Goal: Task Accomplishment & Management: Use online tool/utility

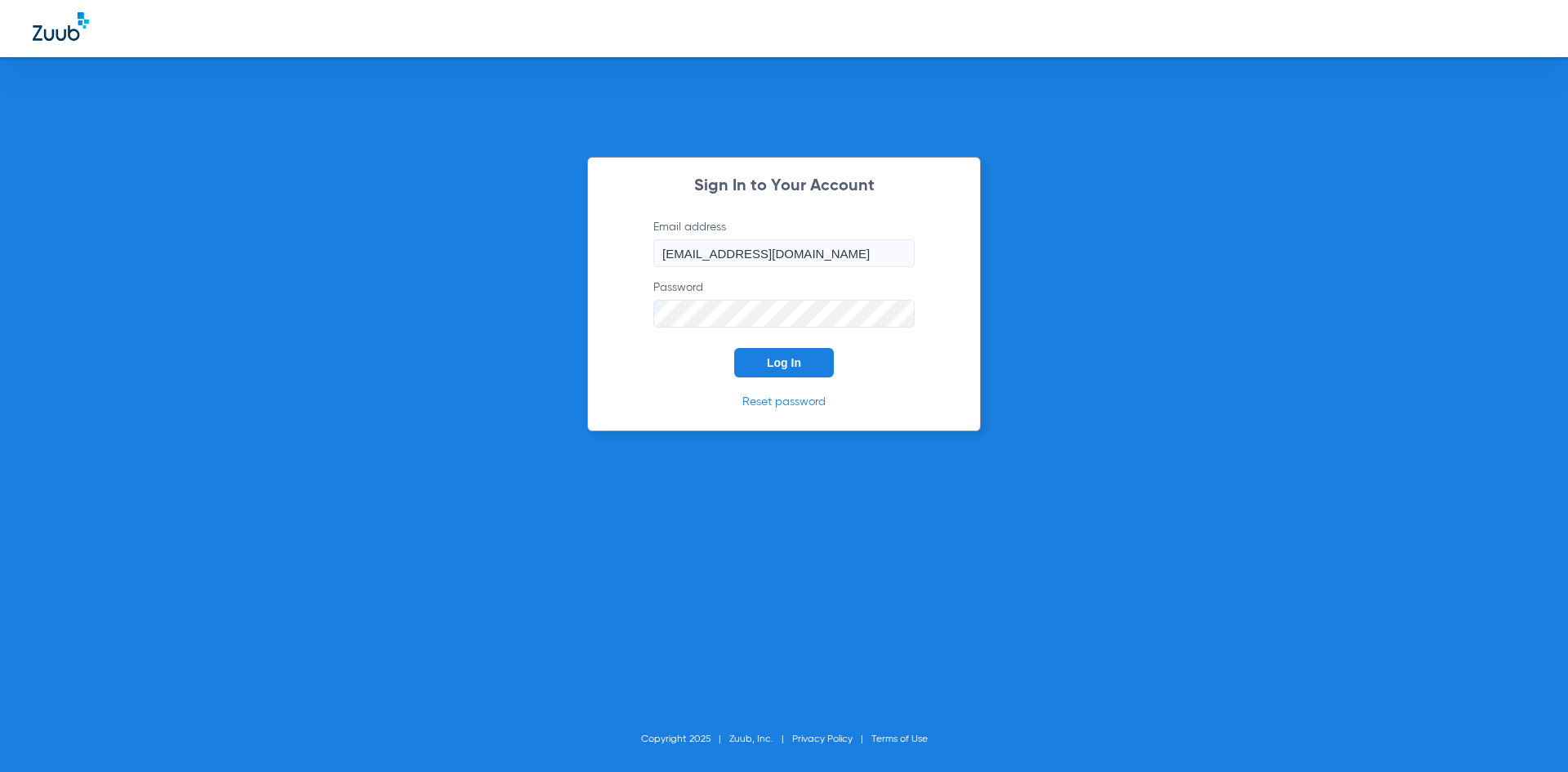
click at [788, 360] on span "Log In" at bounding box center [784, 362] width 34 height 13
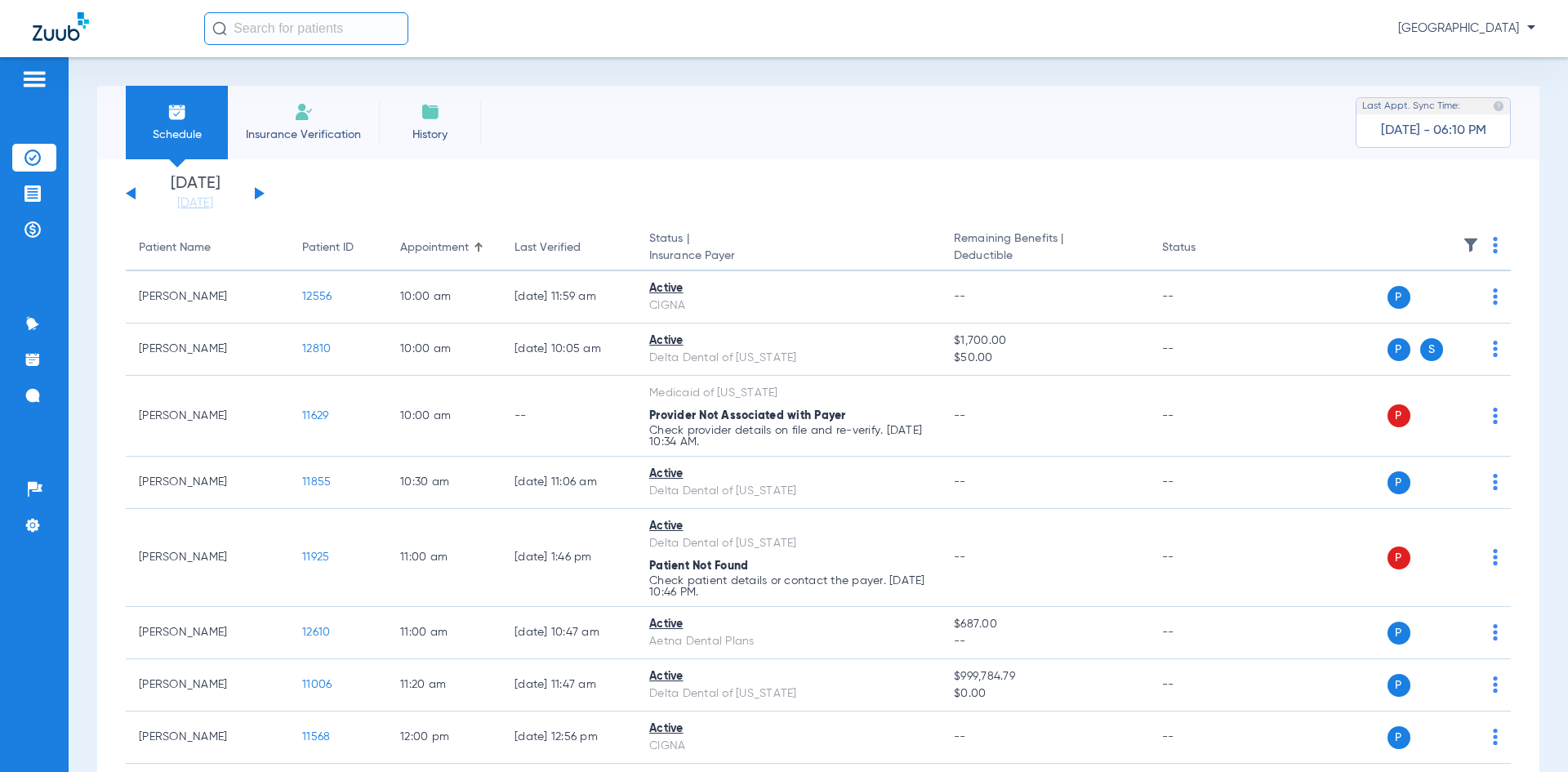
click at [31, 71] on img at bounding box center [34, 78] width 26 height 20
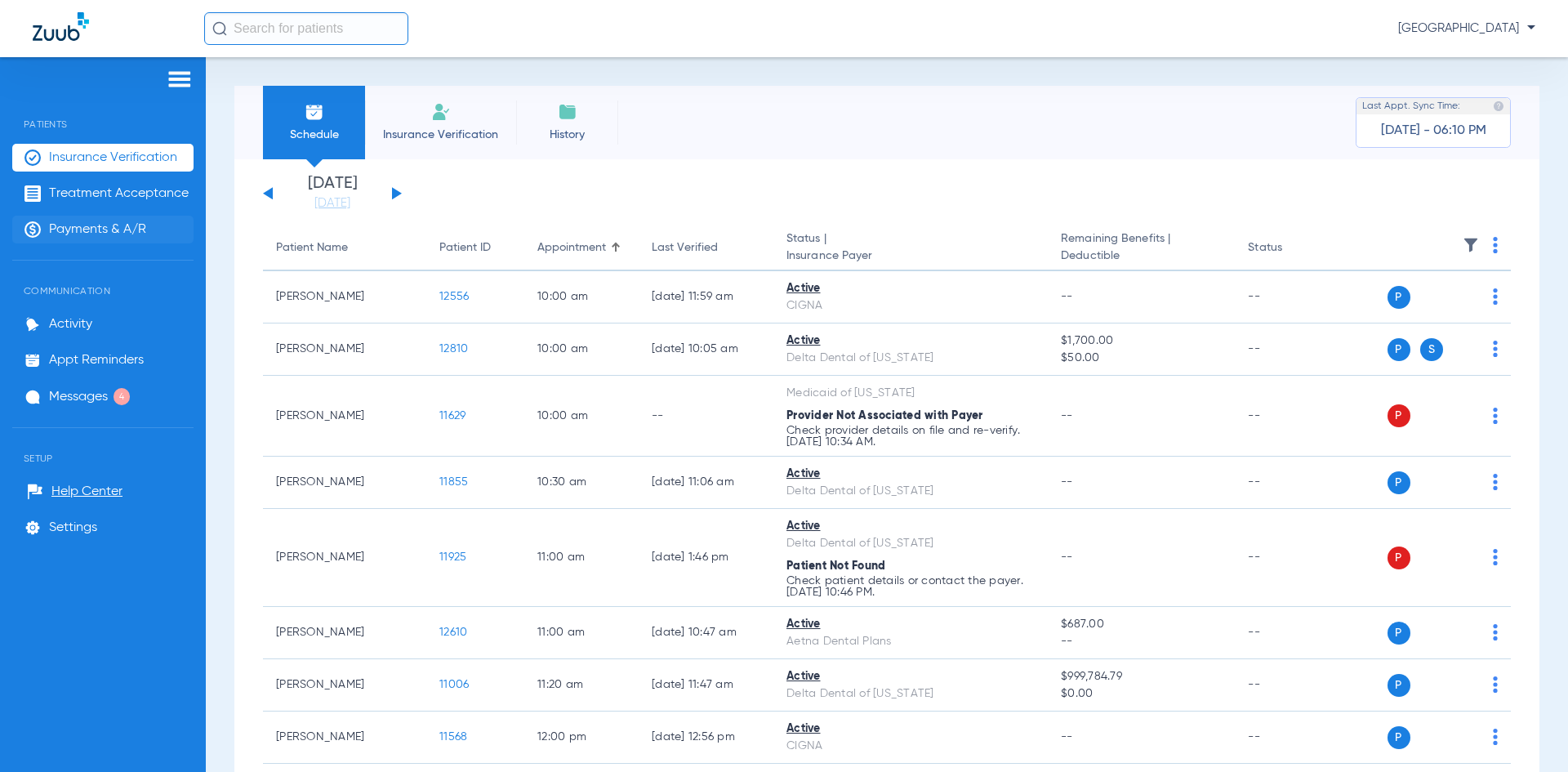
click at [78, 226] on span "Payments & A/R" at bounding box center [98, 229] width 97 height 16
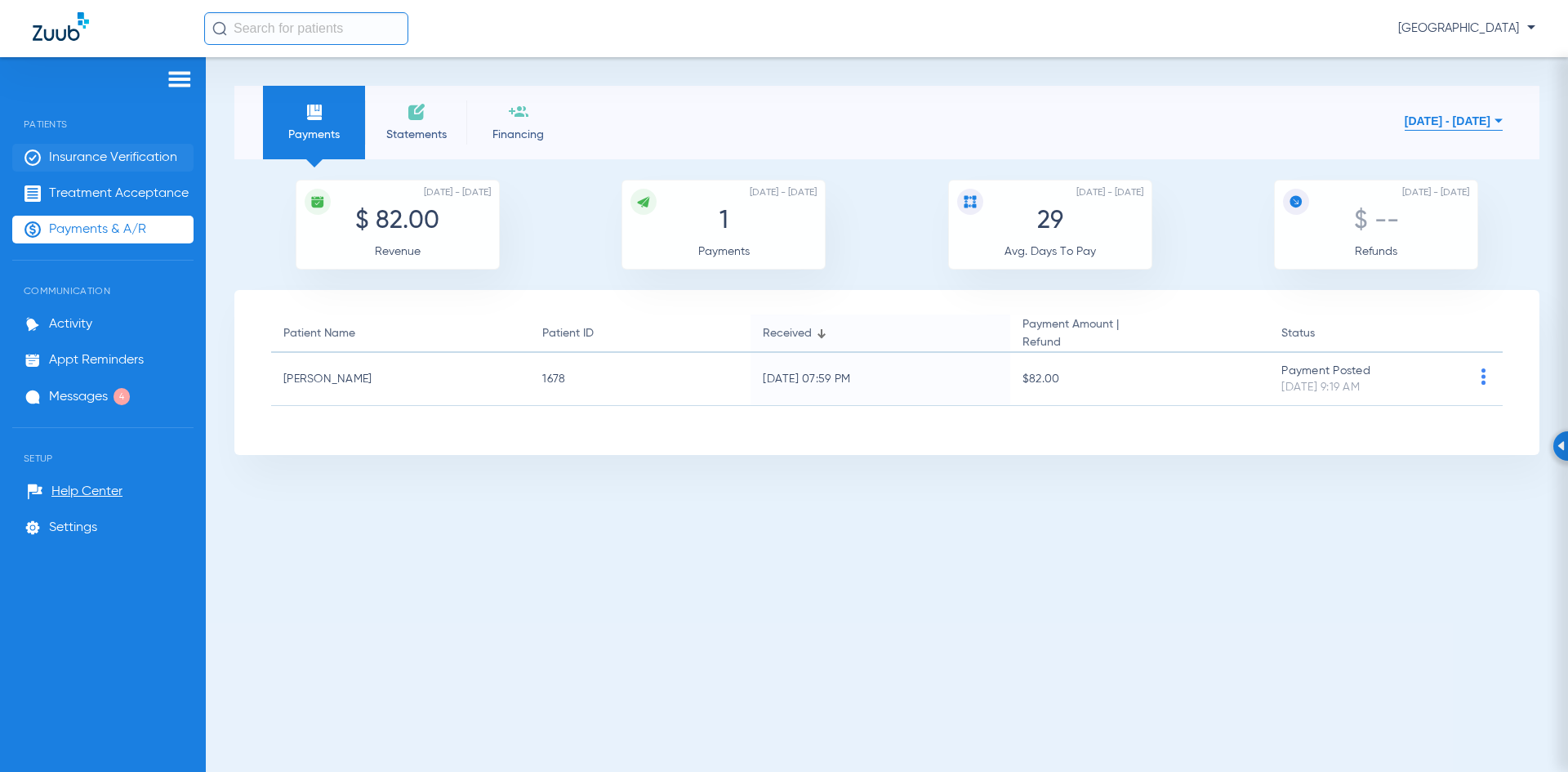
click at [87, 154] on span "Insurance Verification" at bounding box center [113, 157] width 129 height 16
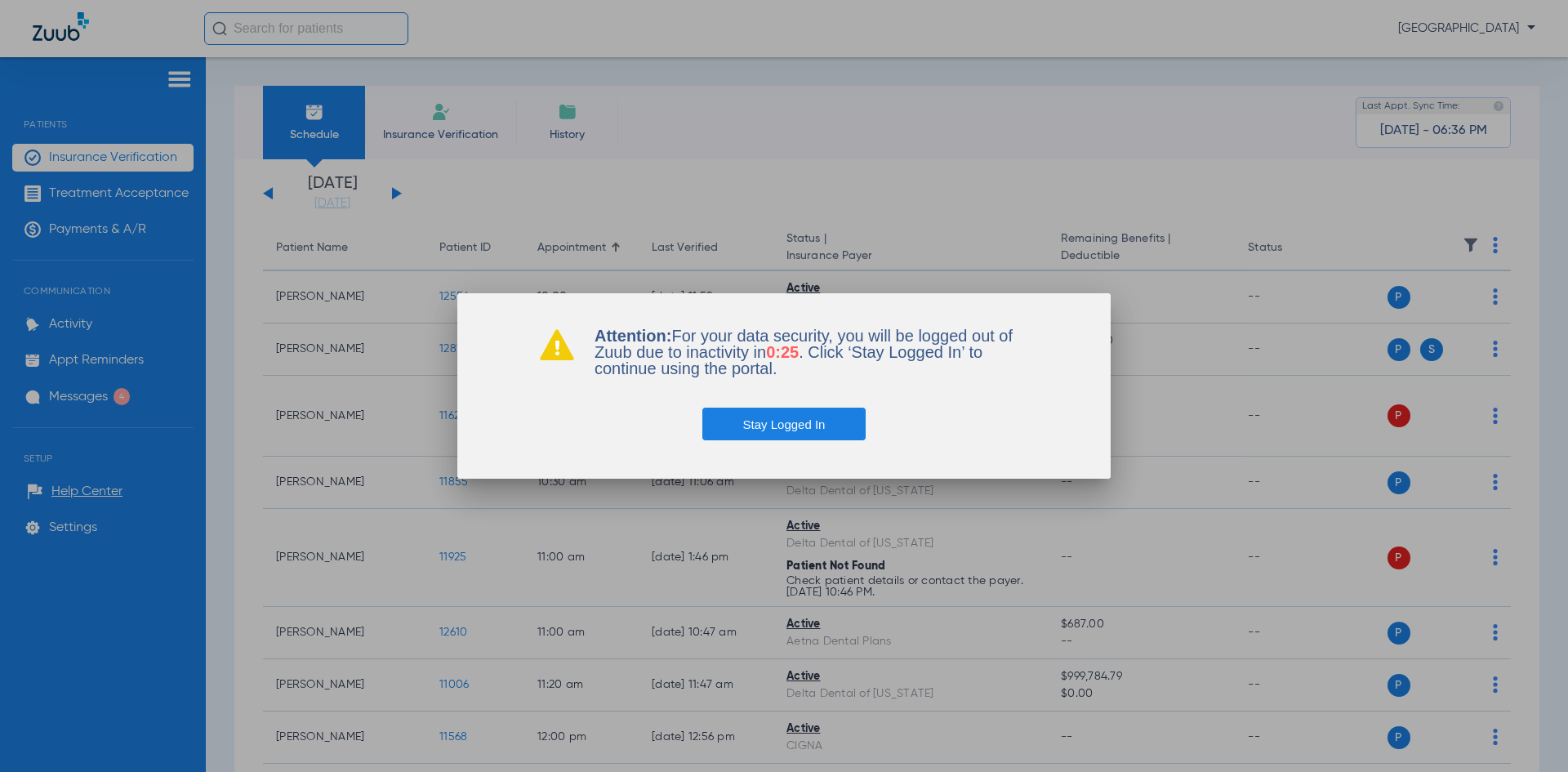
click at [784, 426] on button "Stay Logged In" at bounding box center [784, 423] width 164 height 32
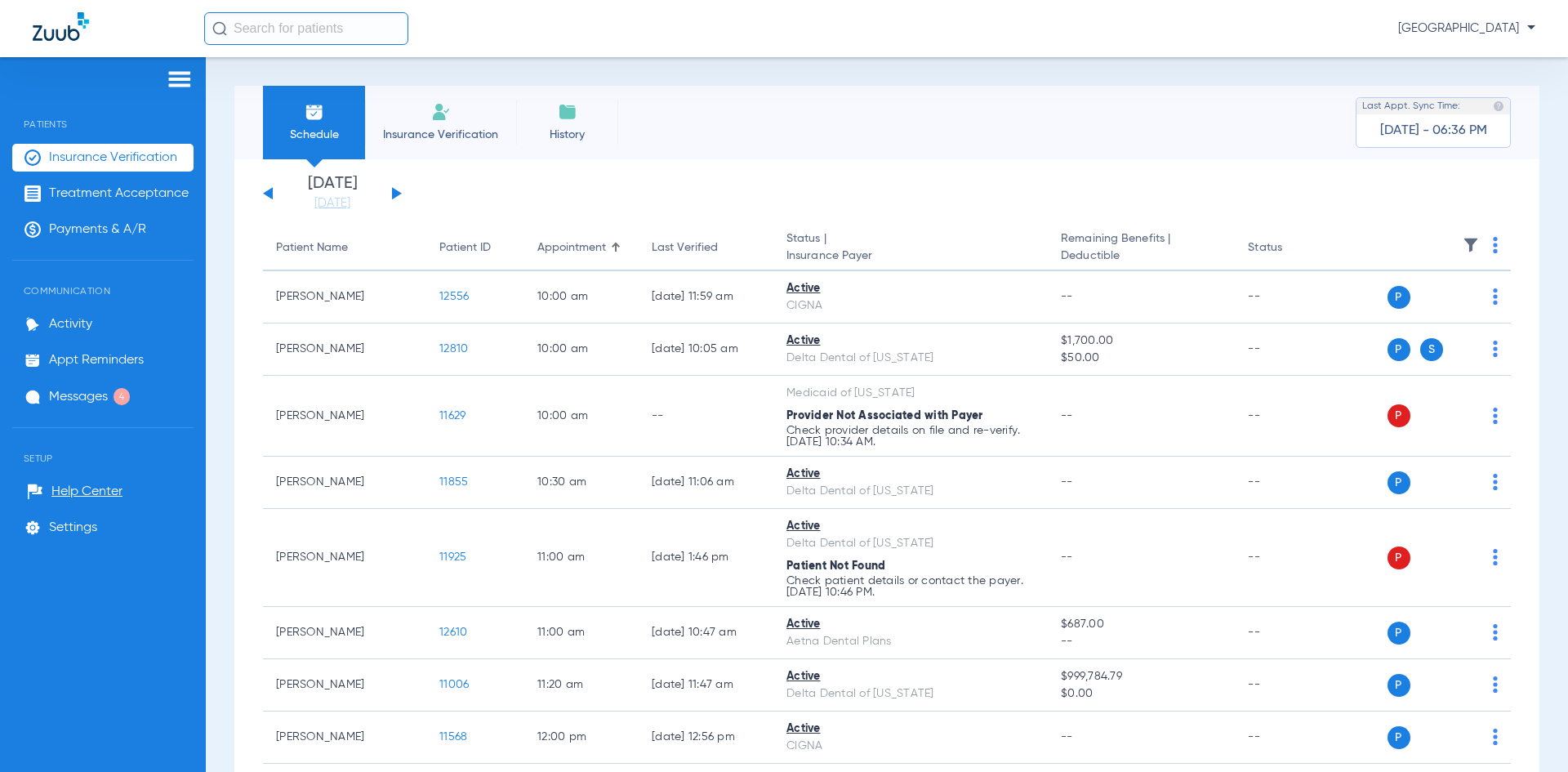
click at [89, 158] on span "Insurance Verification" at bounding box center [113, 157] width 129 height 16
